Goal: Information Seeking & Learning: Learn about a topic

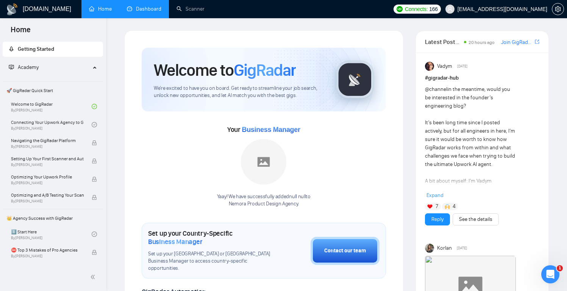
click at [159, 9] on link "Dashboard" at bounding box center [144, 9] width 34 height 6
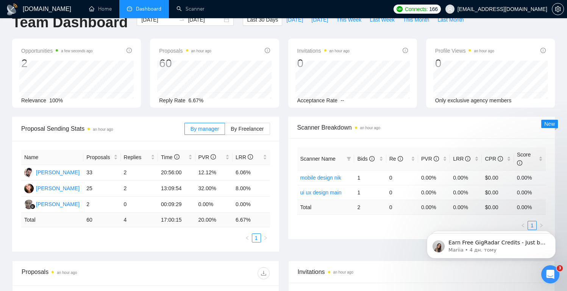
scroll to position [16, 0]
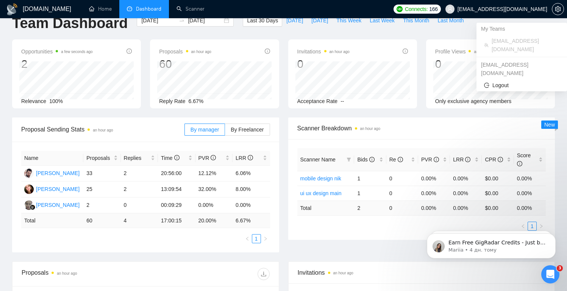
click at [499, 9] on span "[EMAIL_ADDRESS][DOMAIN_NAME]" at bounding box center [502, 9] width 90 height 0
click at [510, 28] on div "My Teams" at bounding box center [521, 29] width 91 height 12
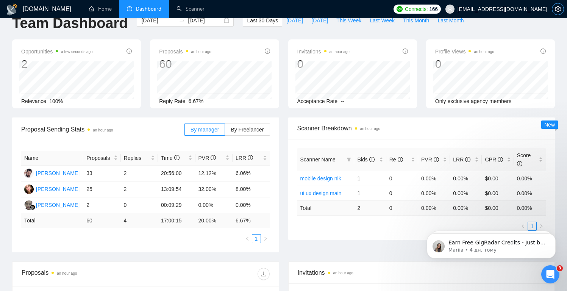
click at [562, 12] on button "button" at bounding box center [558, 9] width 12 height 12
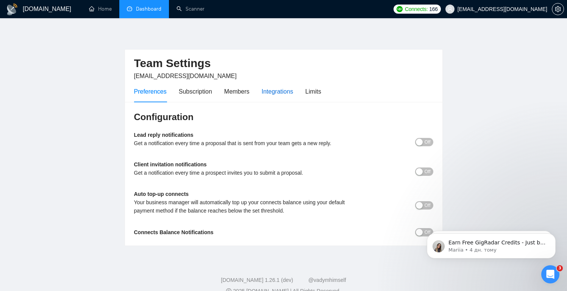
click at [283, 88] on div "Integrations" at bounding box center [278, 91] width 32 height 9
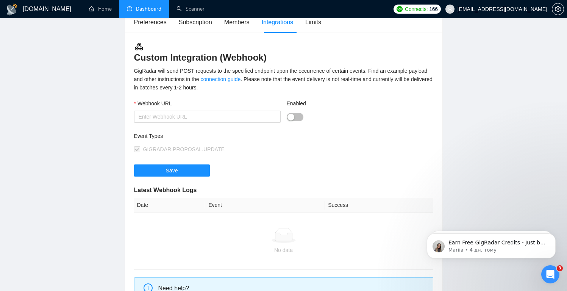
scroll to position [57, 0]
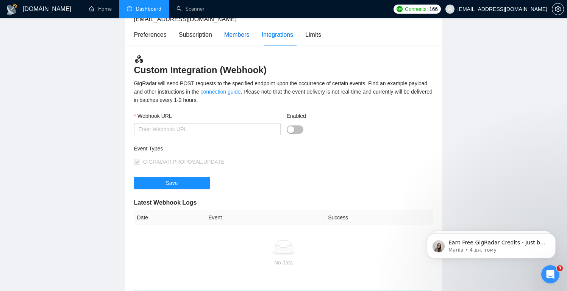
click at [239, 39] on div "Members" at bounding box center [236, 34] width 25 height 9
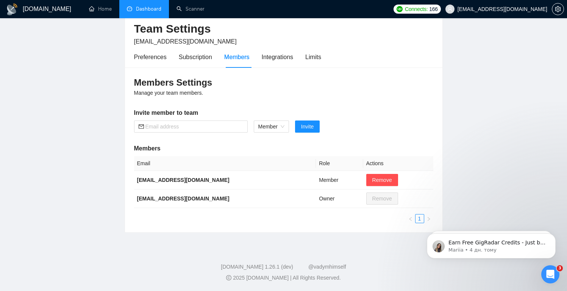
scroll to position [34, 0]
click at [313, 57] on div "Limits" at bounding box center [313, 56] width 16 height 9
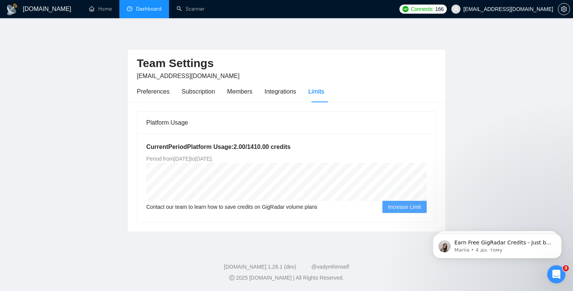
click at [146, 9] on link "Dashboard" at bounding box center [144, 9] width 34 height 6
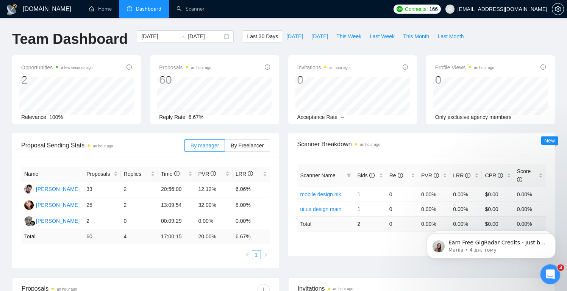
click at [551, 274] on icon "Відкрити програму для спілкування Intercom" at bounding box center [549, 273] width 12 height 12
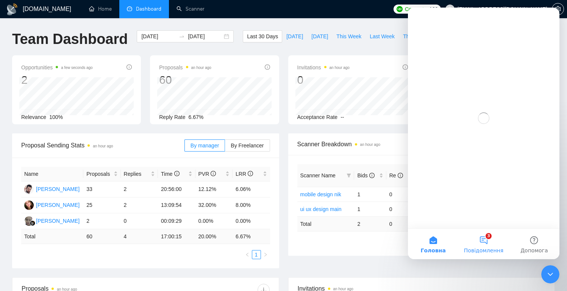
click at [488, 239] on button "3 Повідомлення" at bounding box center [483, 244] width 50 height 30
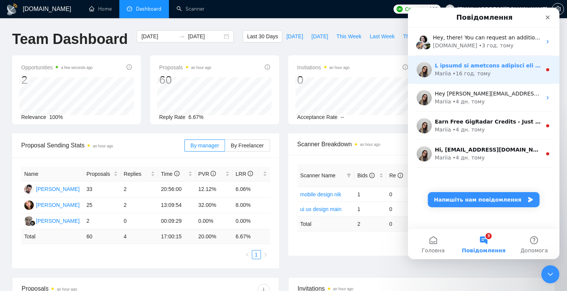
click at [502, 71] on div "Mariia • 16 год. тому" at bounding box center [488, 74] width 107 height 8
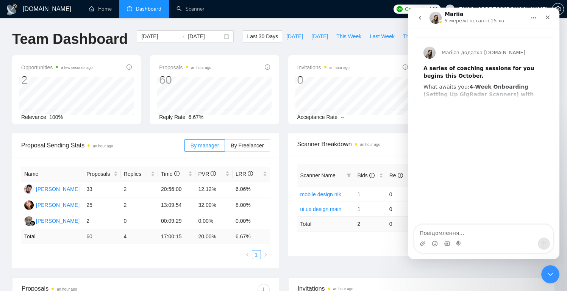
click at [423, 17] on button "go back" at bounding box center [420, 18] width 14 height 14
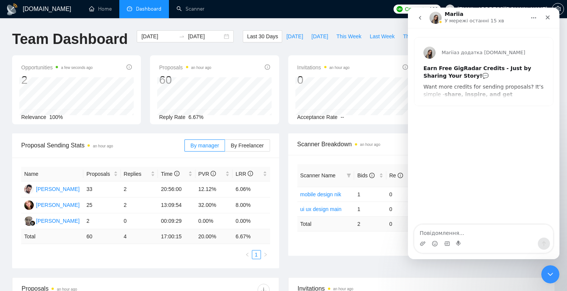
click at [420, 20] on icon "go back" at bounding box center [420, 18] width 6 height 6
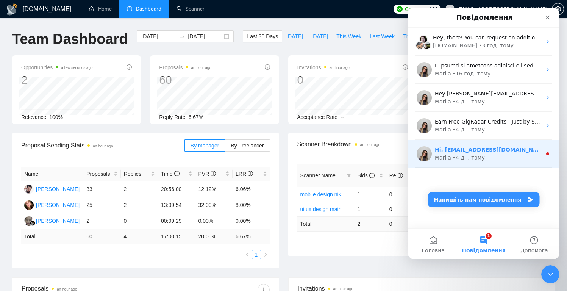
click at [491, 143] on div "Hi, [EMAIL_ADDRESS][DOMAIN_NAME], Welcome to [DOMAIN_NAME]! Why don't you check…" at bounding box center [483, 154] width 151 height 28
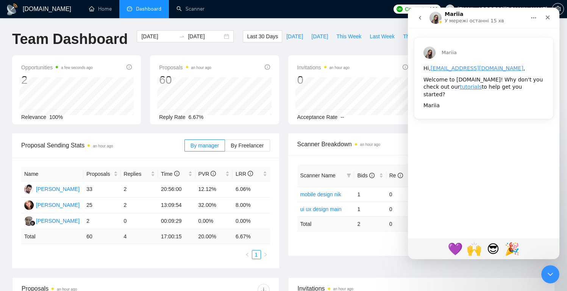
click at [420, 19] on icon "go back" at bounding box center [420, 18] width 2 height 4
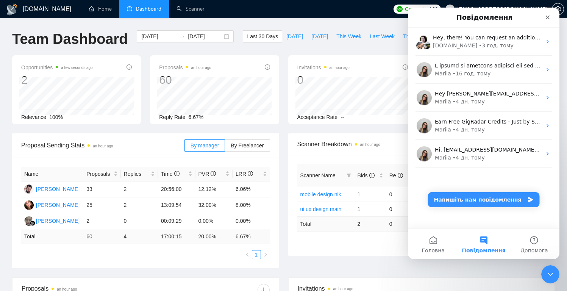
click at [281, 51] on div "Last 30 Days [DATE] [DATE] This Week Last Week This Month Last Month" at bounding box center [355, 42] width 234 height 25
click at [551, 18] on div "Закрити" at bounding box center [548, 18] width 14 height 14
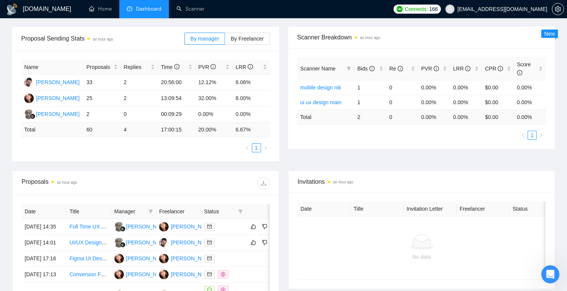
scroll to position [108, 0]
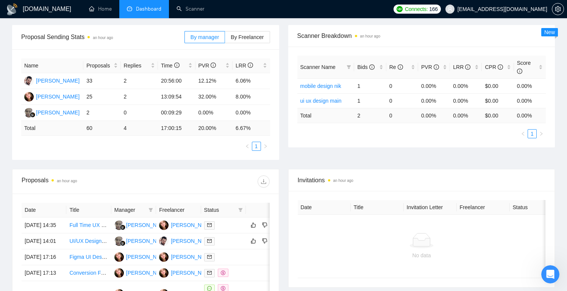
click at [282, 158] on div "Proposal Sending Stats an hour ago By manager By Freelancer Name Proposals Repl…" at bounding box center [146, 92] width 276 height 135
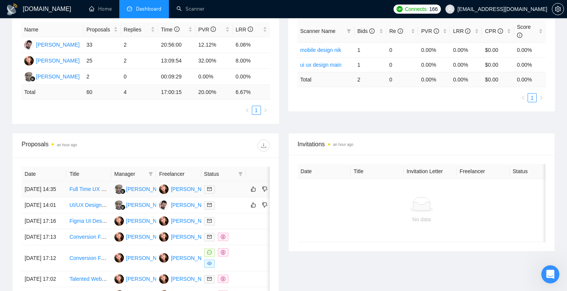
scroll to position [147, 0]
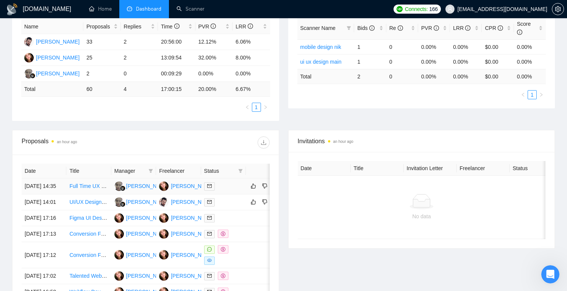
click at [91, 189] on link "Full Time UX Expert" at bounding box center [92, 186] width 47 height 6
